Goal: Find specific page/section: Find specific page/section

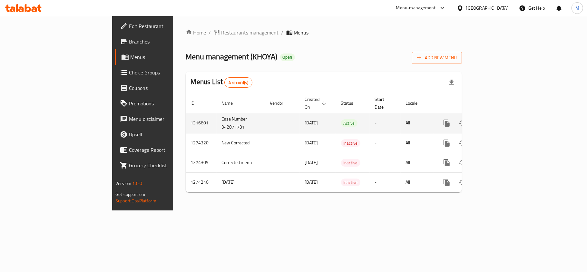
click at [497, 119] on icon "enhanced table" at bounding box center [493, 123] width 8 height 8
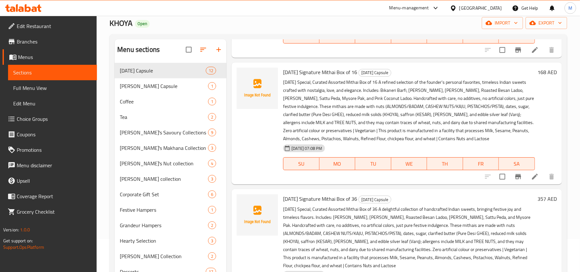
scroll to position [91, 0]
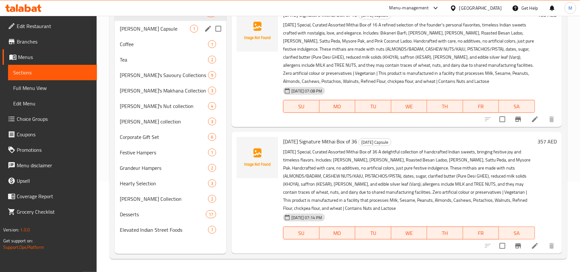
click at [177, 33] on div "[PERSON_NAME] Capsule 1" at bounding box center [171, 28] width 112 height 15
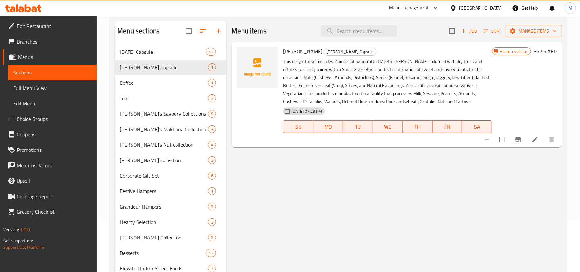
scroll to position [5, 0]
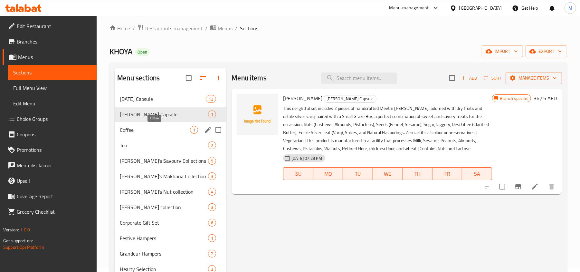
click at [143, 132] on span "Coffee" at bounding box center [155, 130] width 70 height 8
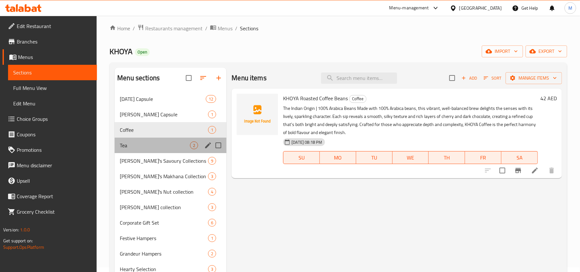
click at [165, 139] on div "Tea 2" at bounding box center [171, 145] width 112 height 15
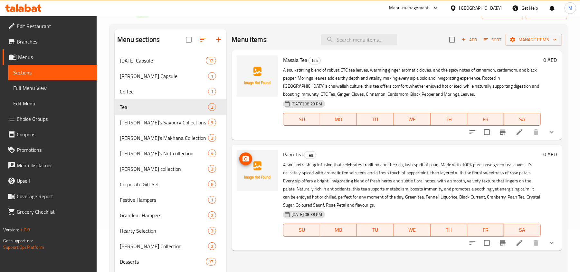
scroll to position [91, 0]
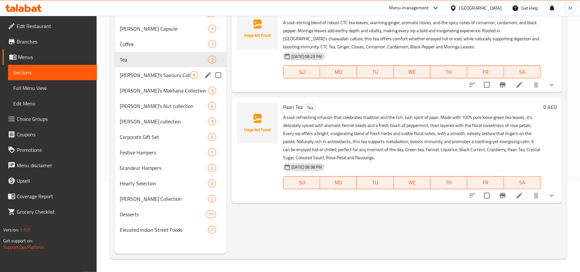
click at [140, 70] on div "[PERSON_NAME]'s Savoury Collections 9" at bounding box center [171, 74] width 112 height 15
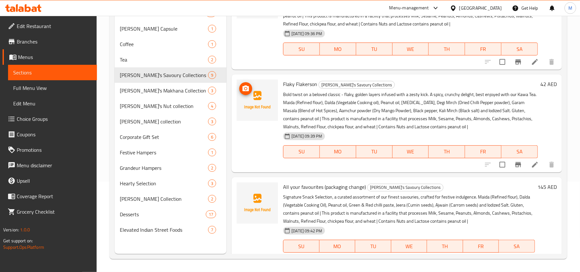
scroll to position [635, 0]
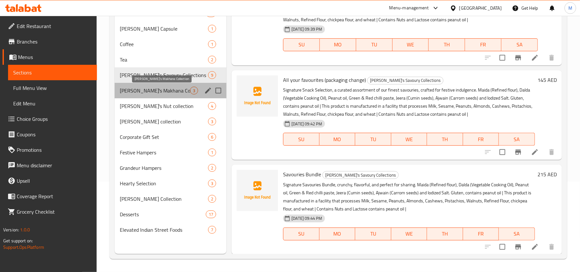
click at [186, 87] on span "[PERSON_NAME]'s Makhana Collection" at bounding box center [155, 91] width 70 height 8
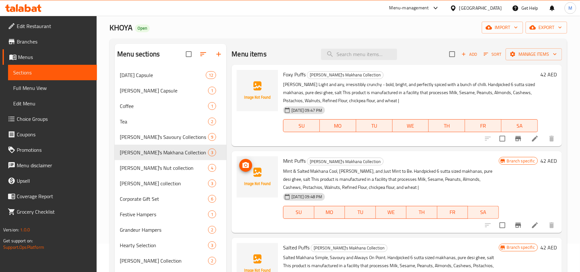
scroll to position [5, 0]
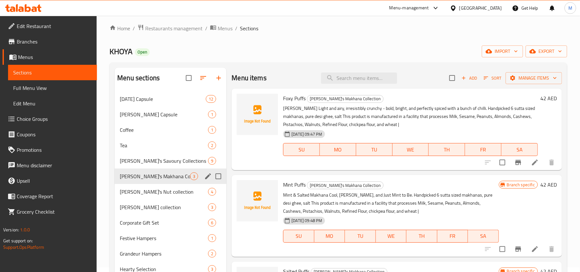
click at [168, 182] on div "[PERSON_NAME]'s Makhana Collection 3" at bounding box center [171, 176] width 112 height 15
click at [160, 191] on span "[PERSON_NAME]'s Nut collection" at bounding box center [155, 192] width 70 height 8
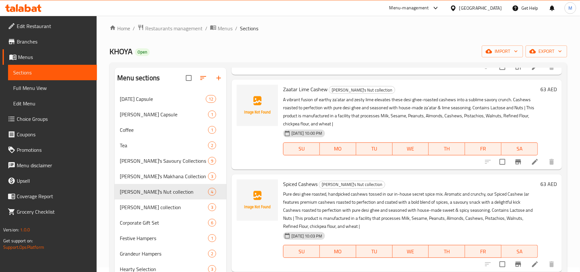
scroll to position [138, 0]
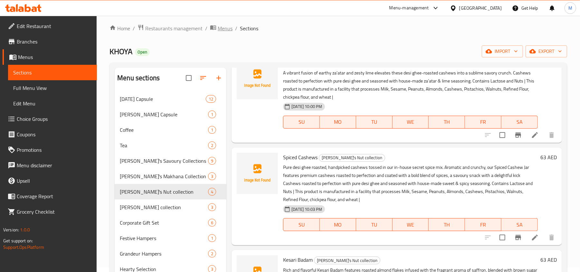
click at [227, 26] on span "Menus" at bounding box center [225, 28] width 15 height 8
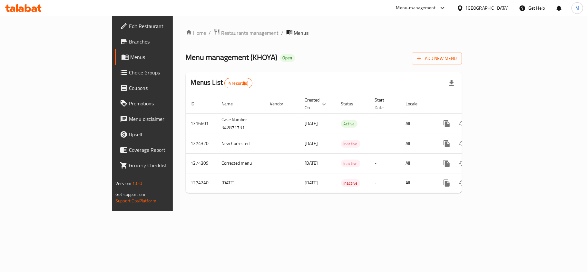
click at [462, 32] on ol "Home / Restaurants management / Menus" at bounding box center [324, 33] width 276 height 8
click at [358, 42] on div "Home / Restaurants management / Menus Menu management ( KHOYA ) Open Add New Me…" at bounding box center [324, 114] width 276 height 170
click at [473, 7] on div "[GEOGRAPHIC_DATA]" at bounding box center [487, 8] width 43 height 7
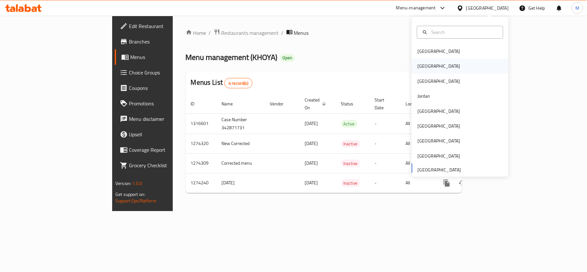
click at [418, 64] on div "[GEOGRAPHIC_DATA]" at bounding box center [438, 66] width 43 height 7
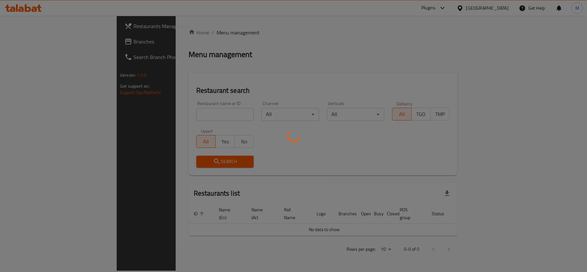
click at [24, 39] on div at bounding box center [293, 136] width 587 height 272
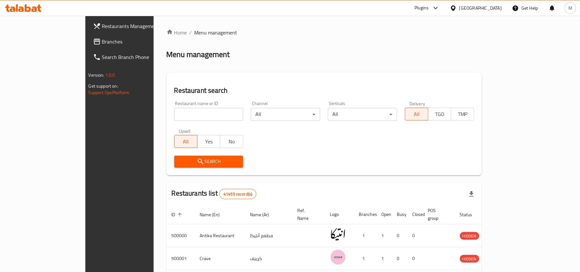
click at [102, 39] on span "Branches" at bounding box center [139, 42] width 75 height 8
